Goal: Ask a question

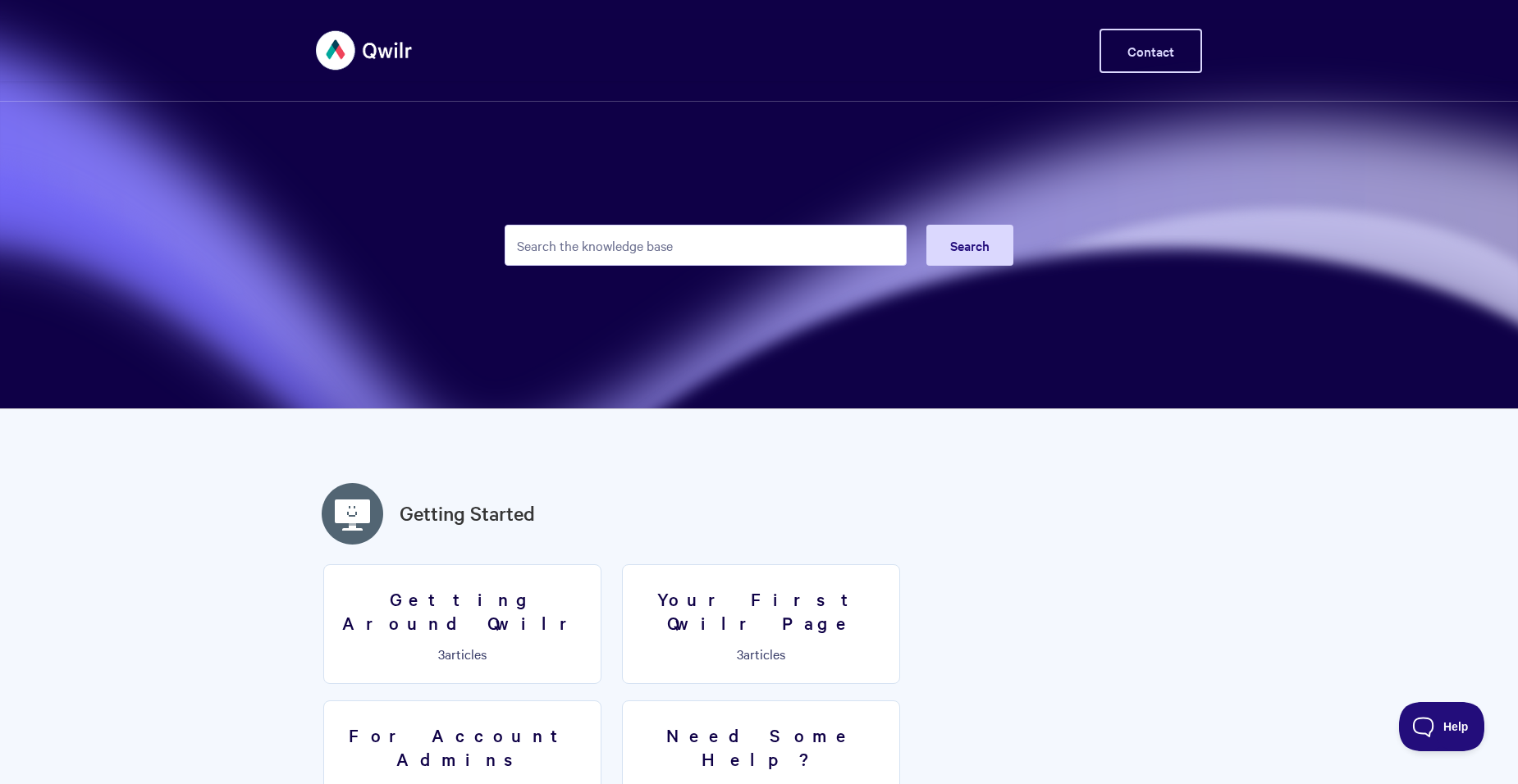
click at [1177, 58] on link "Contact" at bounding box center [1150, 51] width 102 height 44
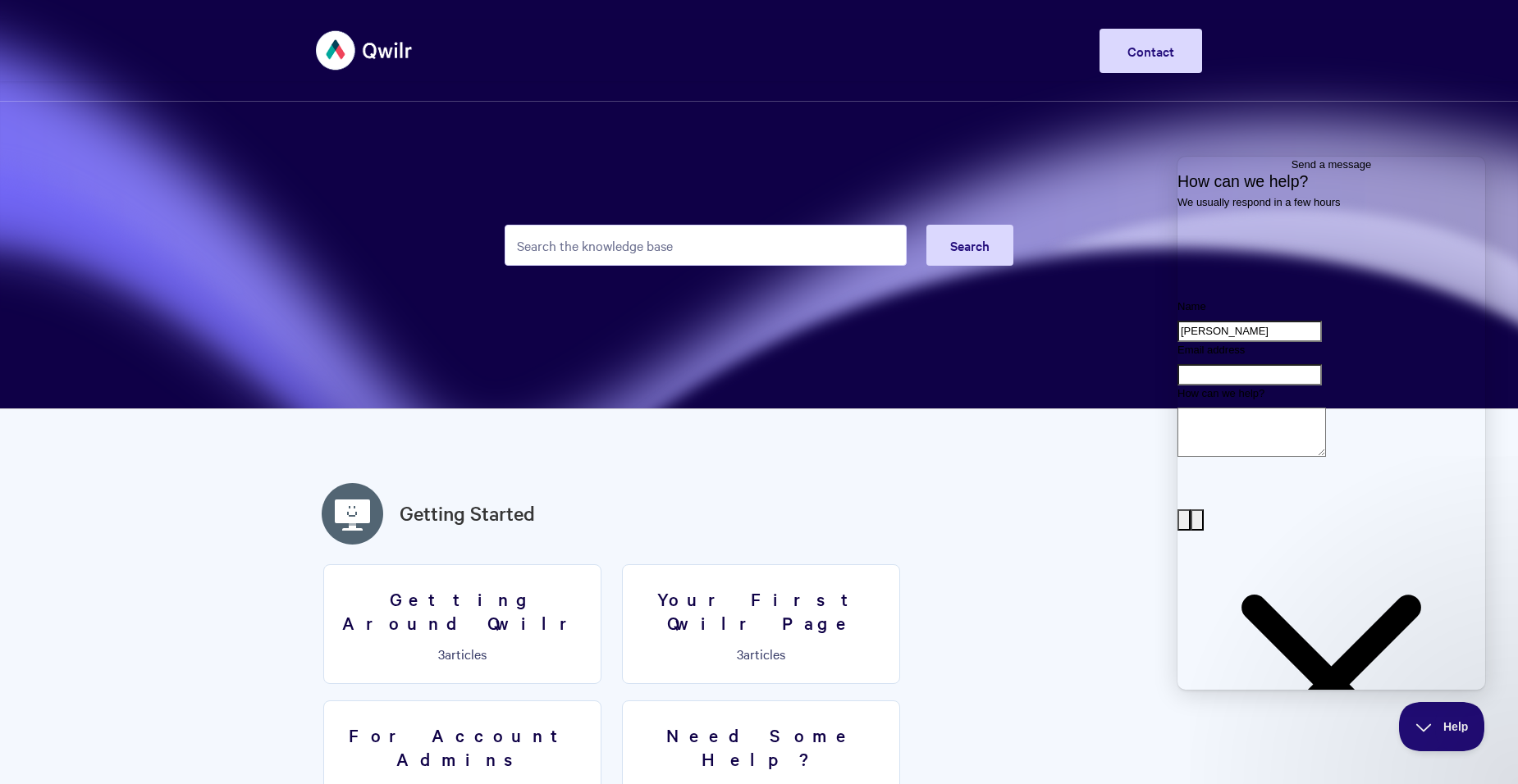
type input "Kathryn White"
click at [1227, 386] on input "Email address" at bounding box center [1250, 375] width 145 height 21
type input "kathrynw@intouch.org.au"
click at [1215, 457] on textarea "How can we help?" at bounding box center [1252, 432] width 148 height 49
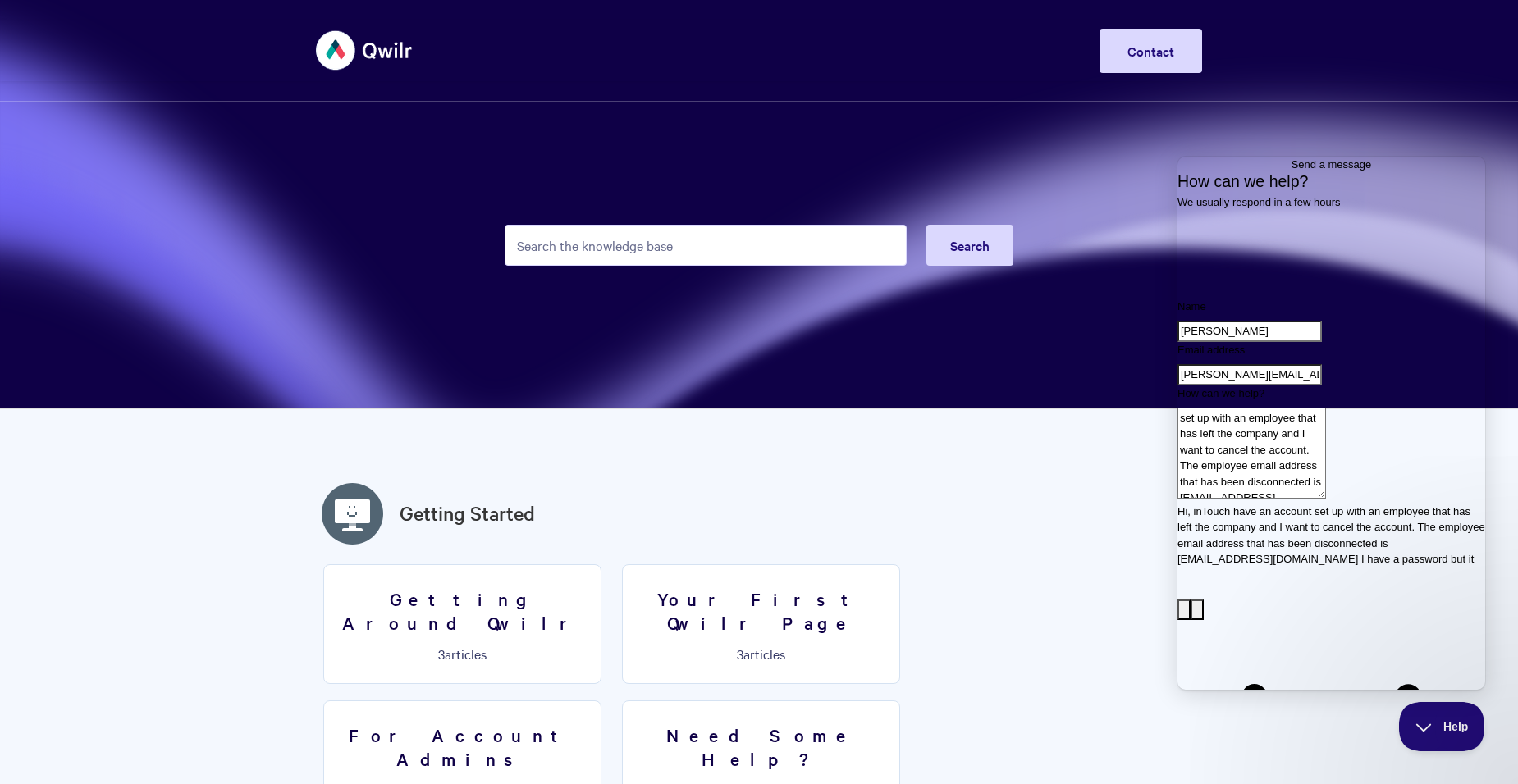
scroll to position [13, 0]
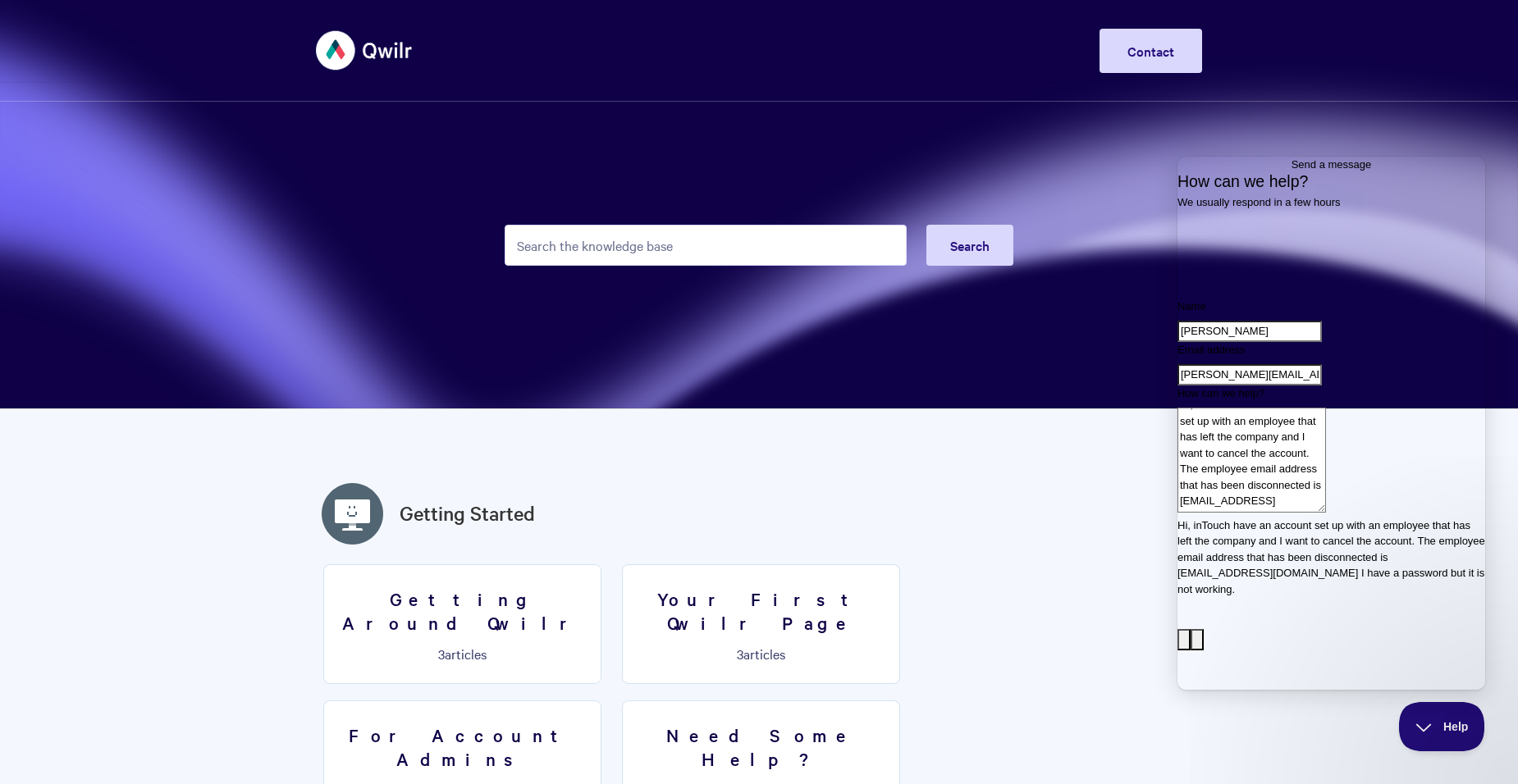
type textarea "Hi, inTouch have an account set up with an employee that has left the company a…"
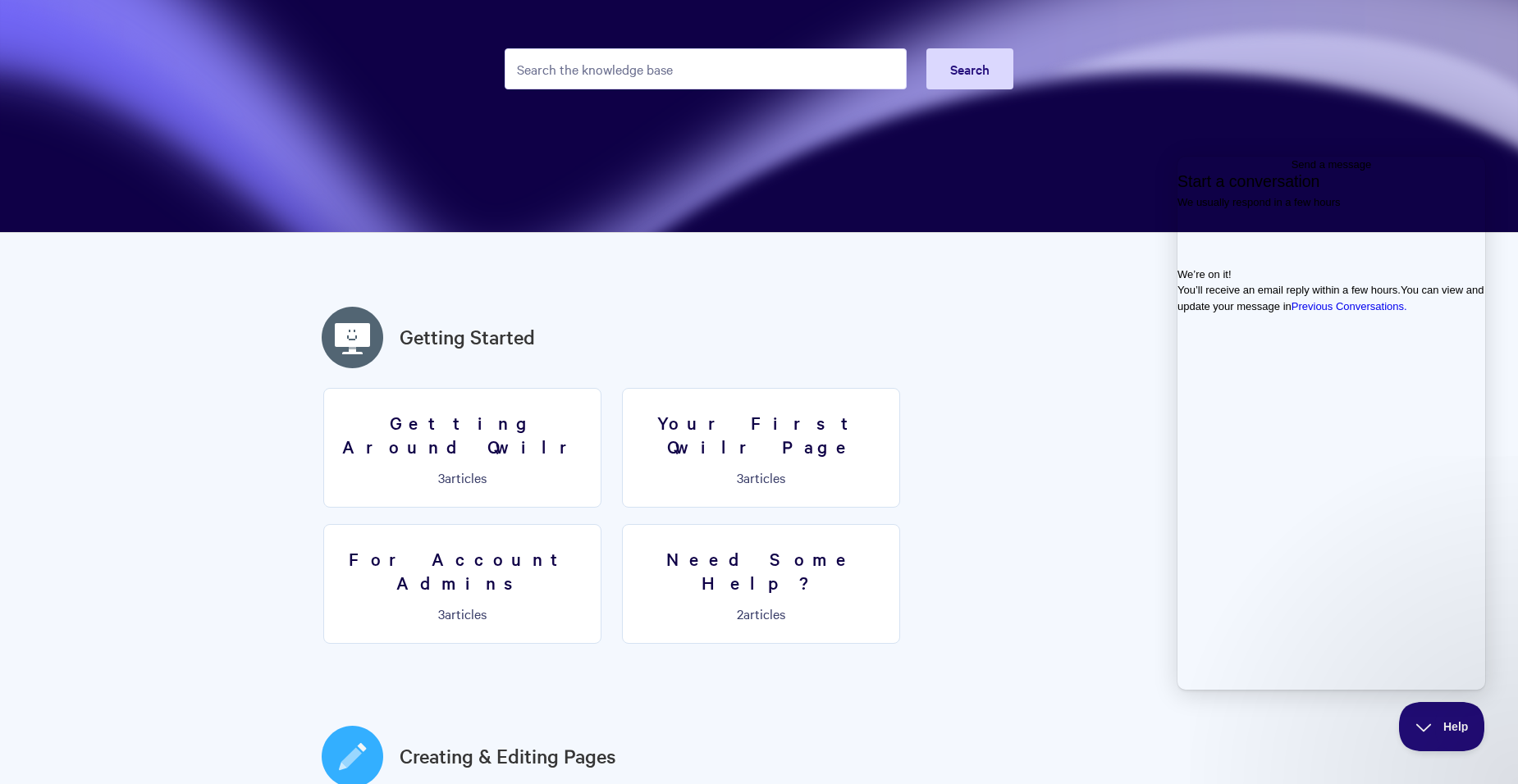
scroll to position [0, 0]
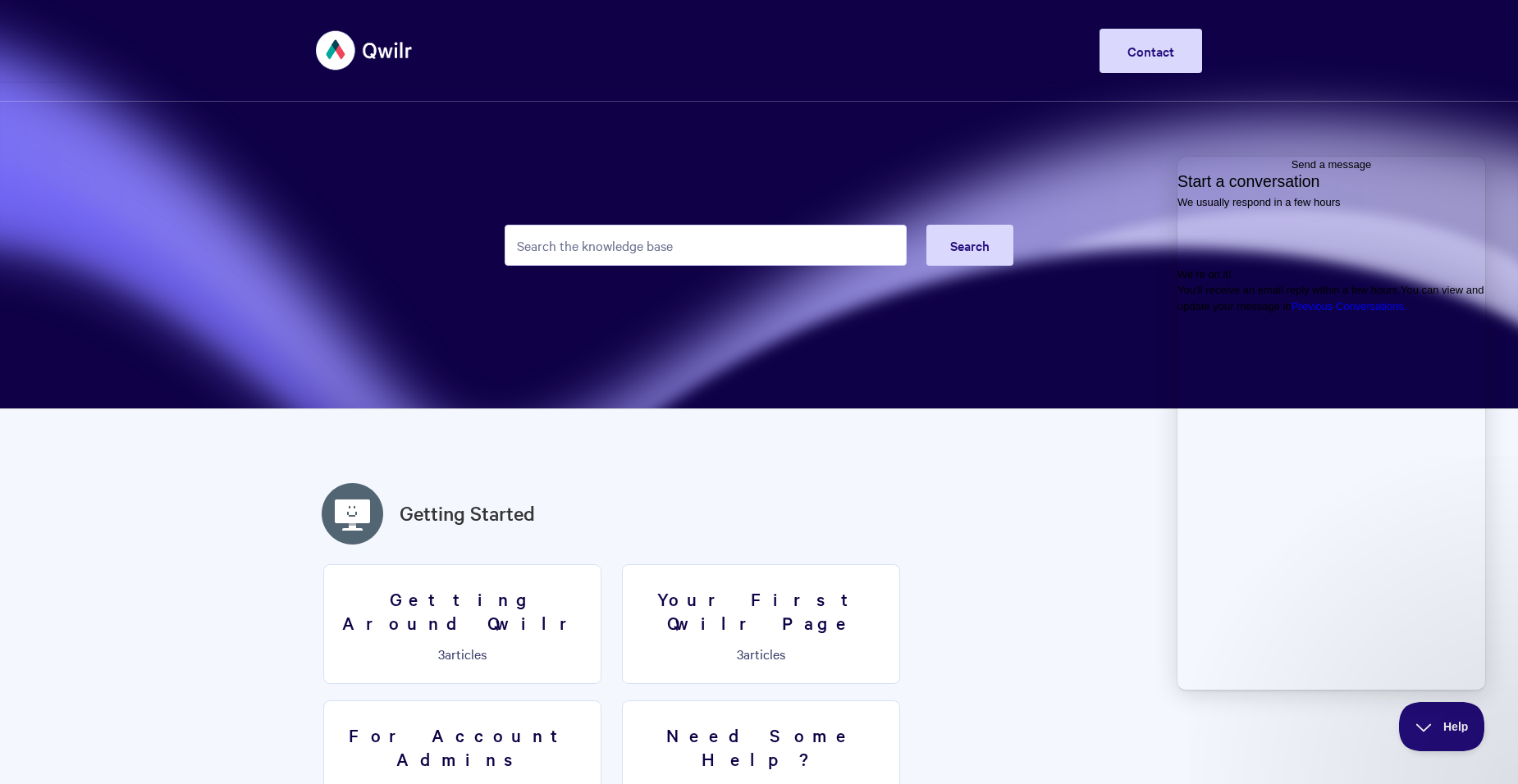
click at [1292, 169] on span "Go back" at bounding box center [1292, 164] width 0 height 12
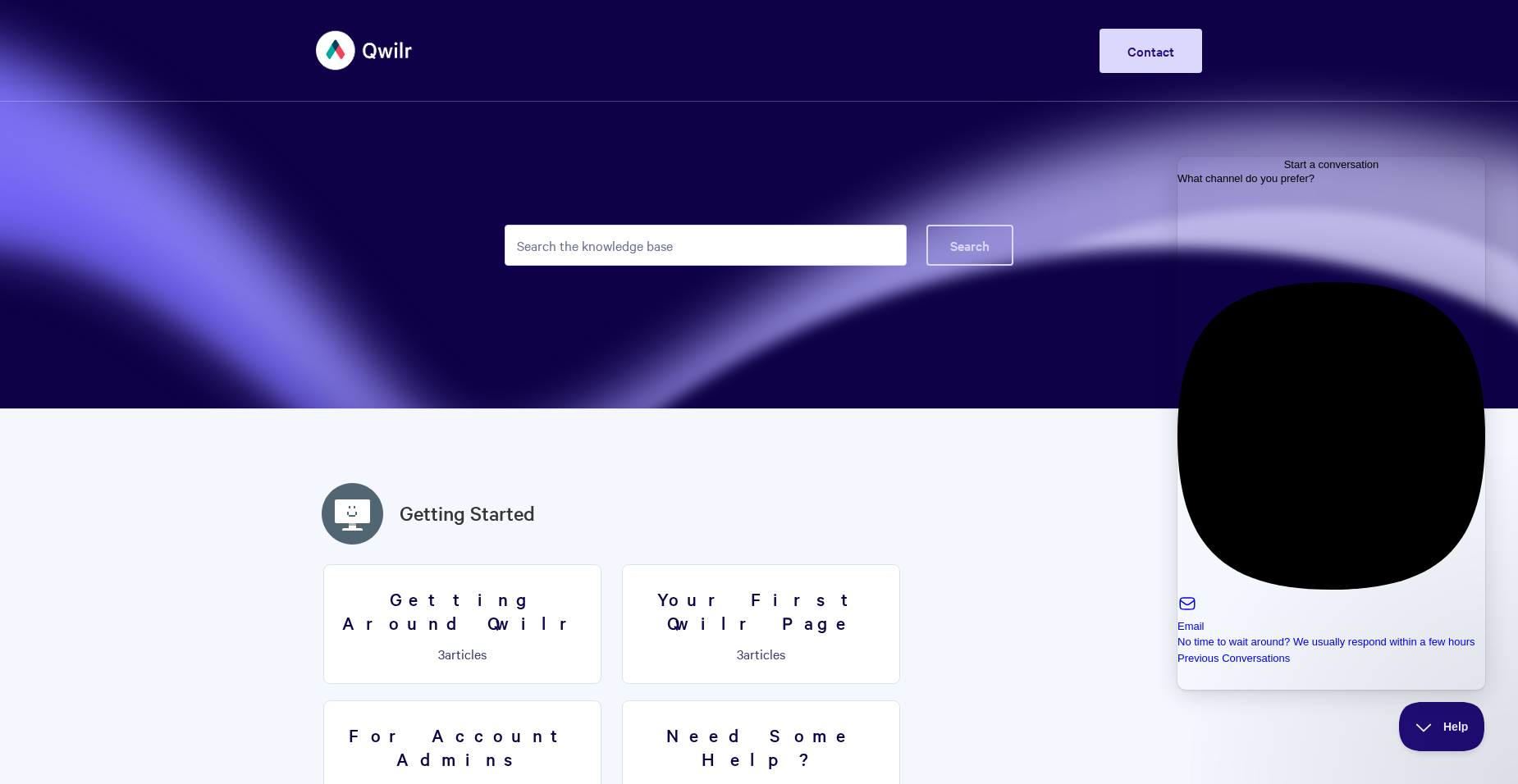
click at [992, 257] on button "Search" at bounding box center [970, 245] width 87 height 41
click at [1002, 335] on section "Search" at bounding box center [759, 204] width 1518 height 409
click at [1355, 72] on div "Toggle Navigation Home Getting Started Creating & Editing Pages Sharing & Analy…" at bounding box center [759, 50] width 1518 height 61
click at [368, 54] on img at bounding box center [364, 50] width 98 height 61
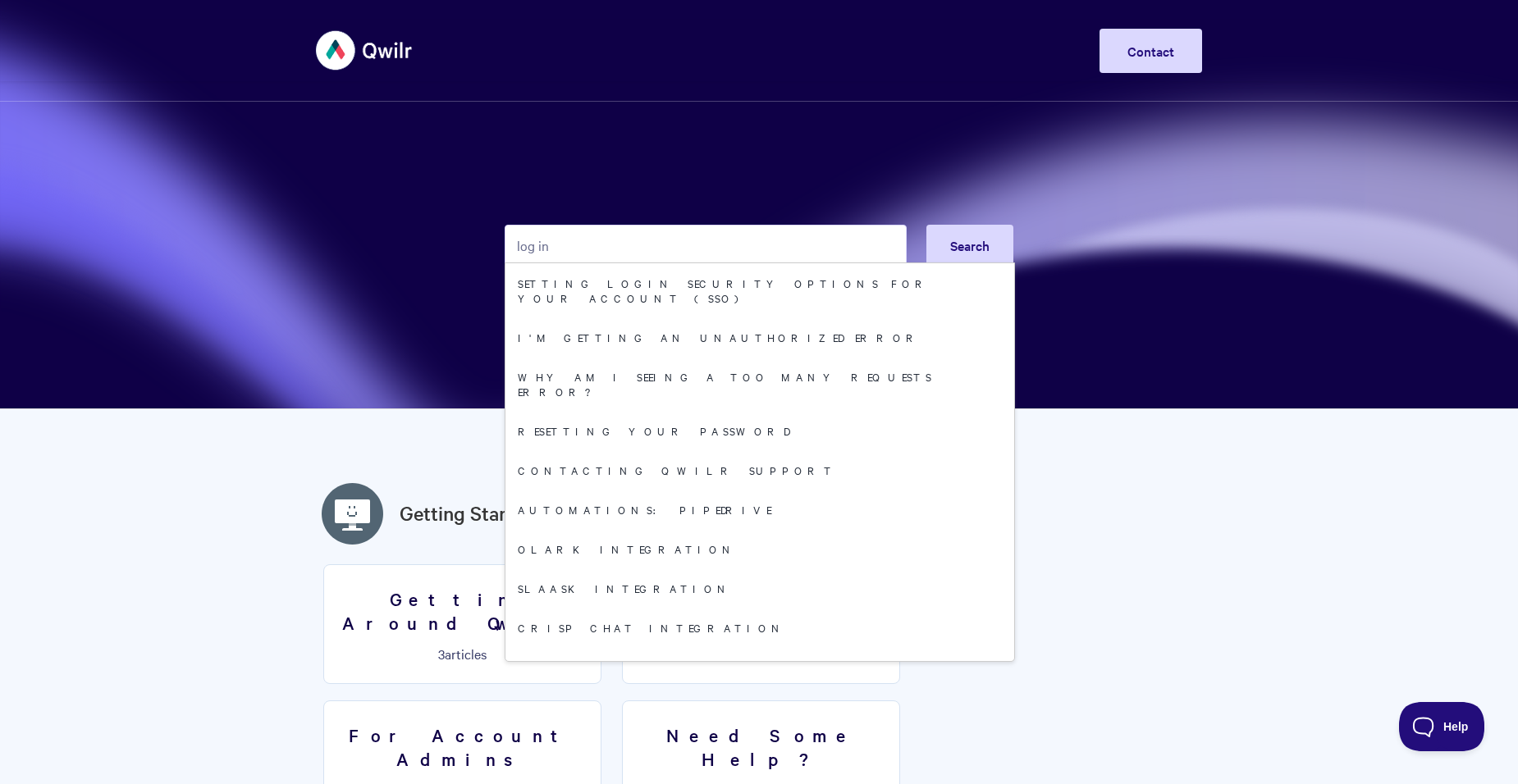
type input "log in"
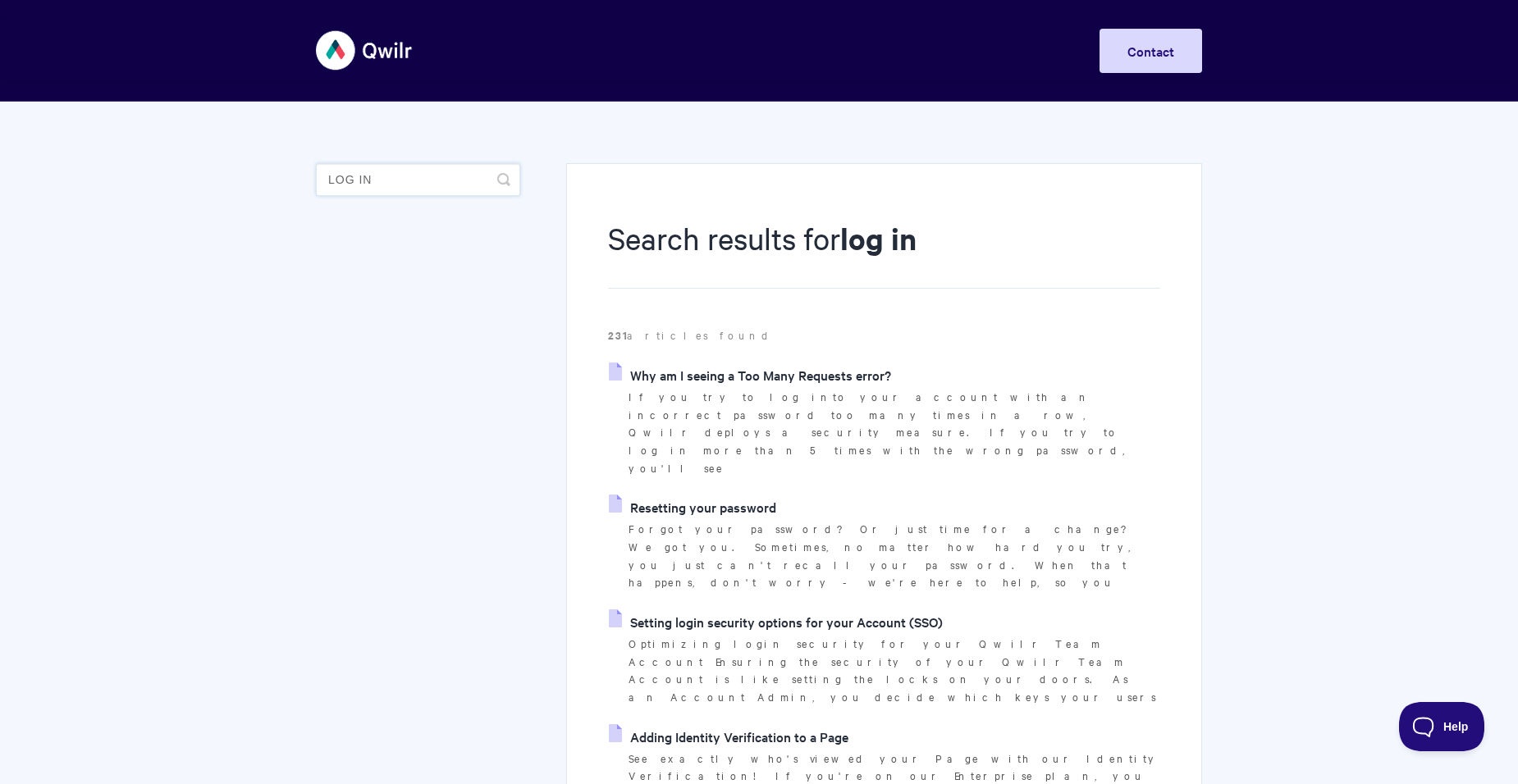
click at [355, 179] on input "log in" at bounding box center [418, 180] width 204 height 33
click at [507, 175] on icon "submit" at bounding box center [503, 179] width 13 height 13
